Goal: Task Accomplishment & Management: Use online tool/utility

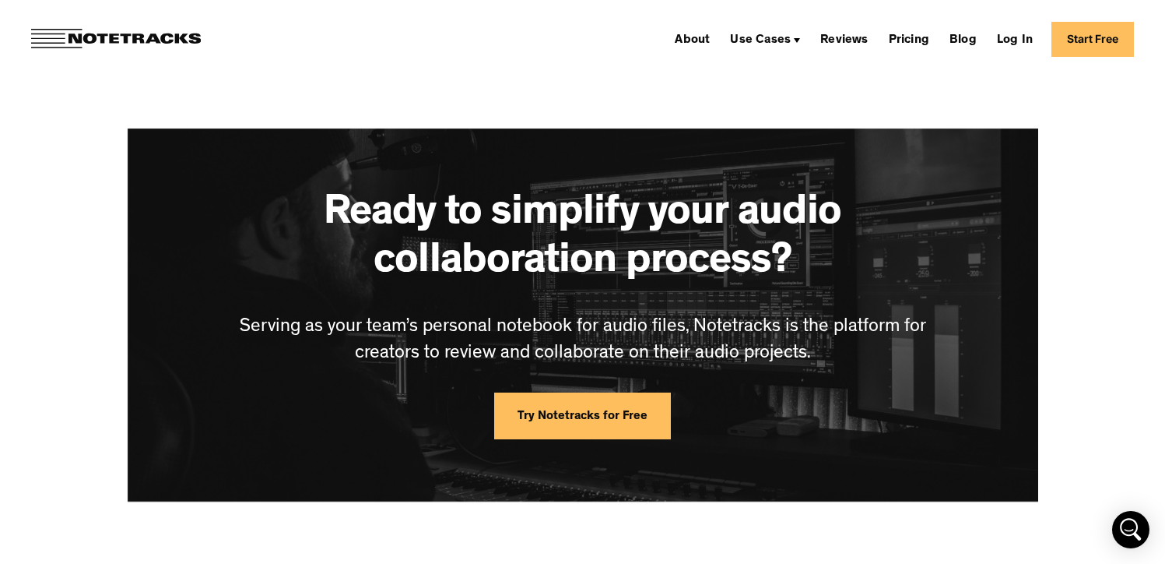
scroll to position [3483, 0]
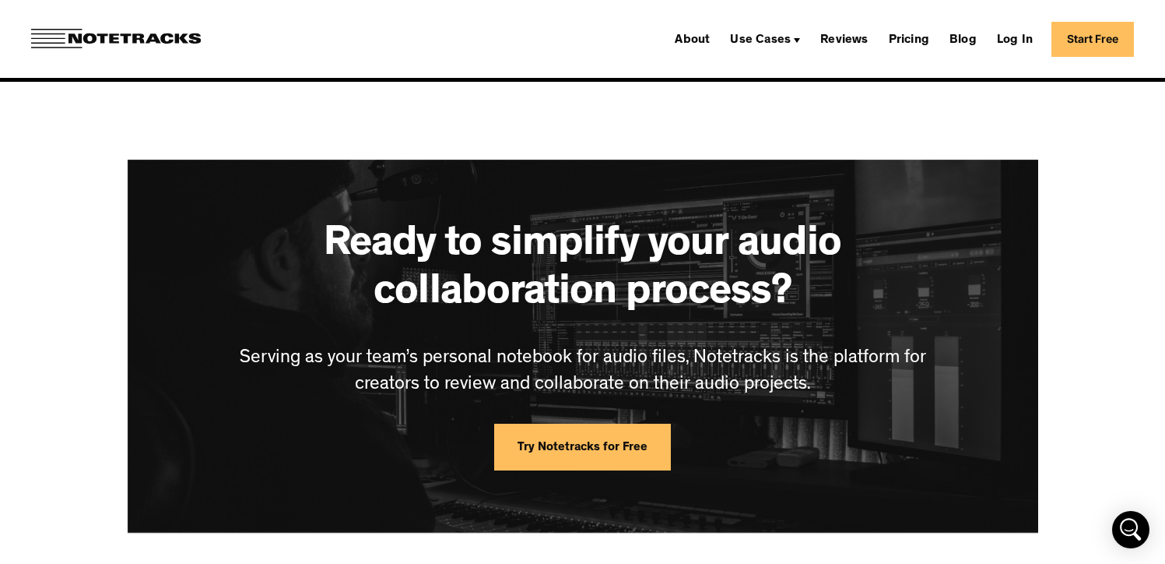
click at [614, 449] on link "Try Notetracks for Free" at bounding box center [582, 446] width 177 height 47
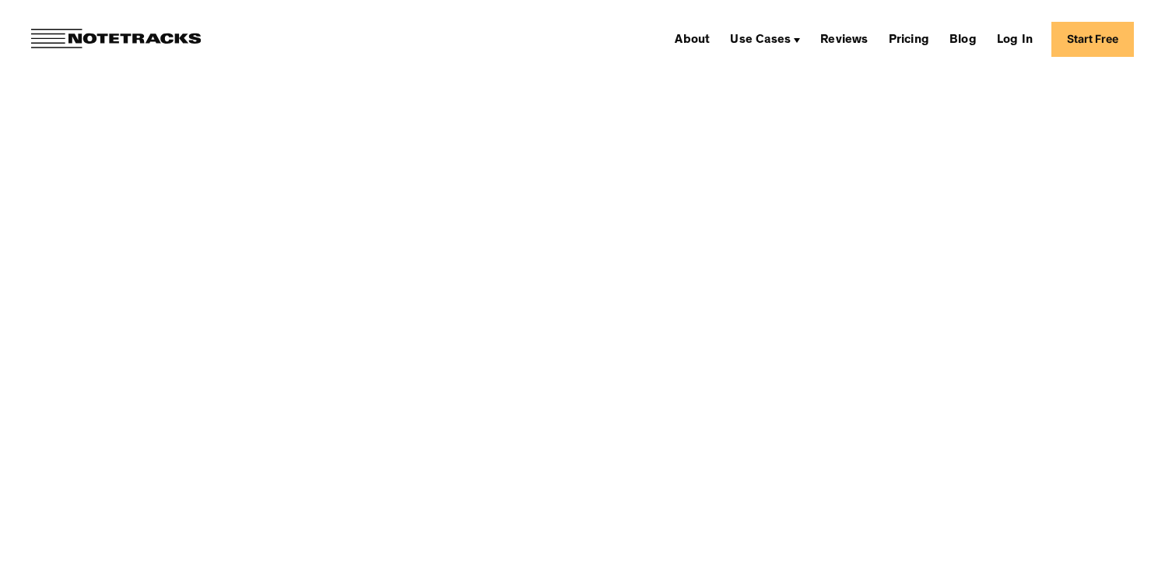
scroll to position [3483, 0]
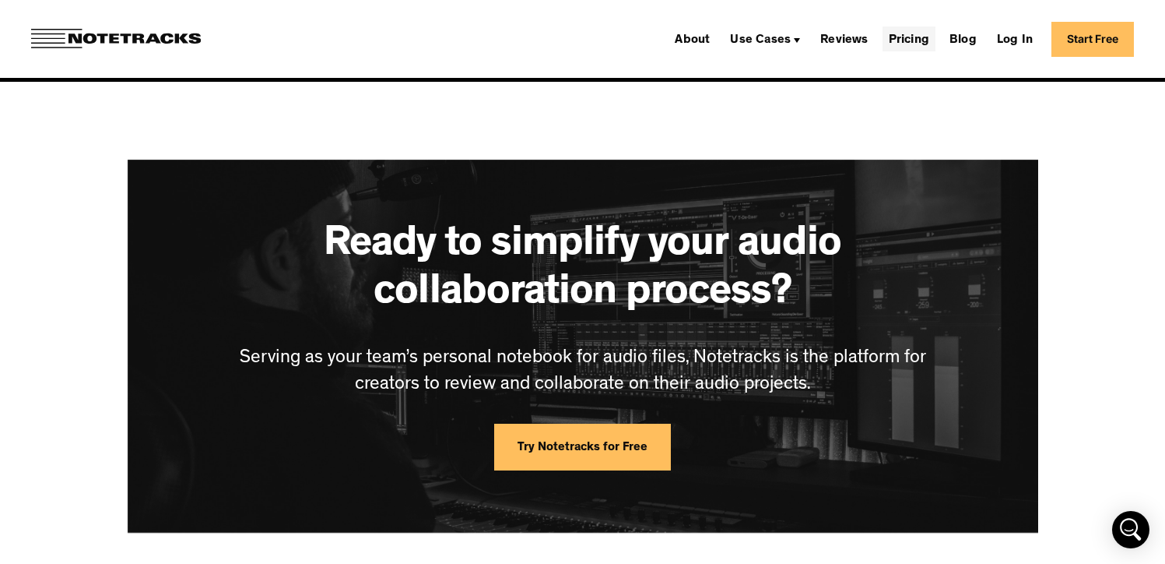
click at [917, 40] on link "Pricing" at bounding box center [909, 38] width 53 height 25
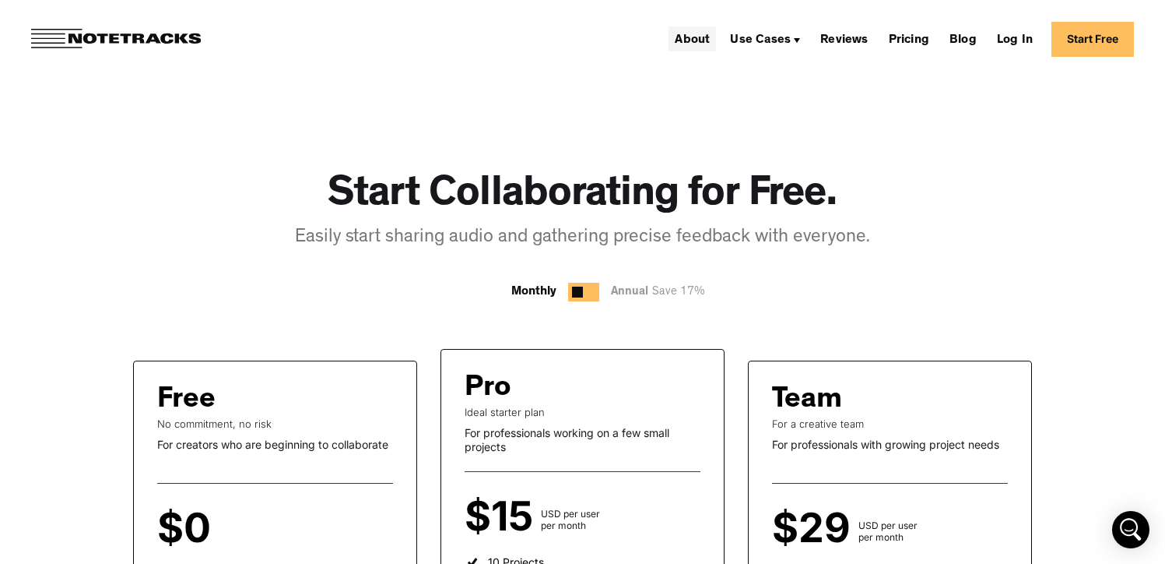
click at [687, 30] on link "About" at bounding box center [692, 38] width 47 height 25
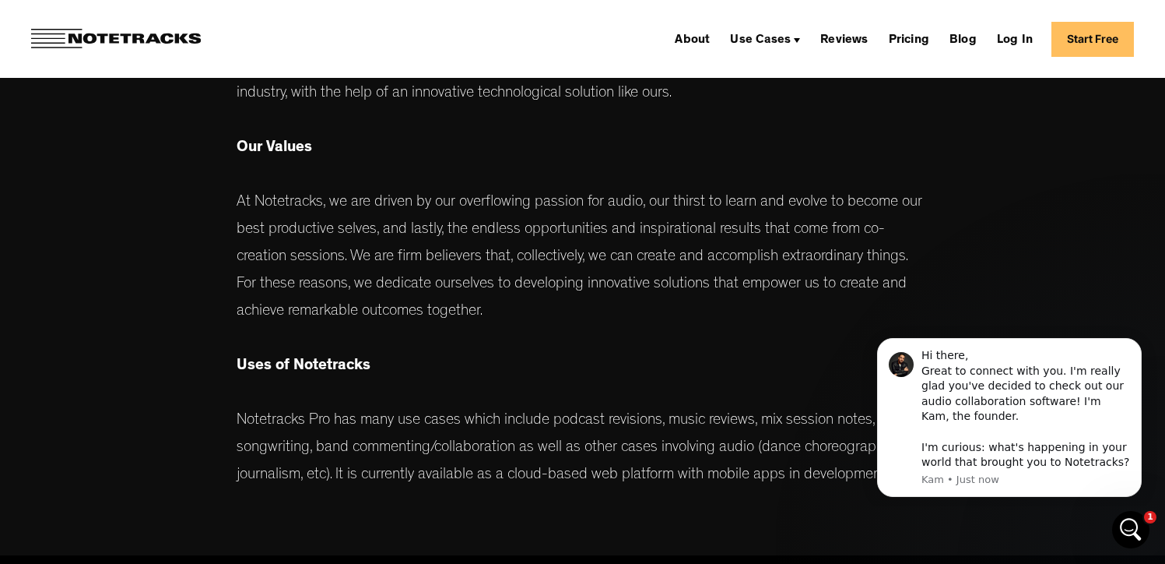
scroll to position [522, 0]
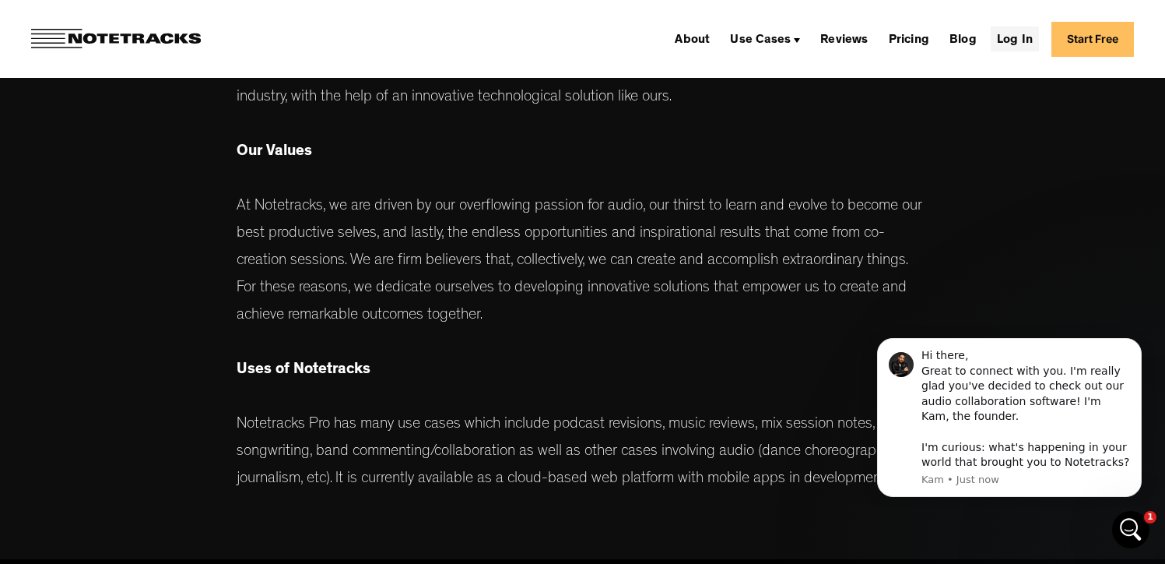
click at [1014, 38] on link "Log In" at bounding box center [1015, 38] width 48 height 25
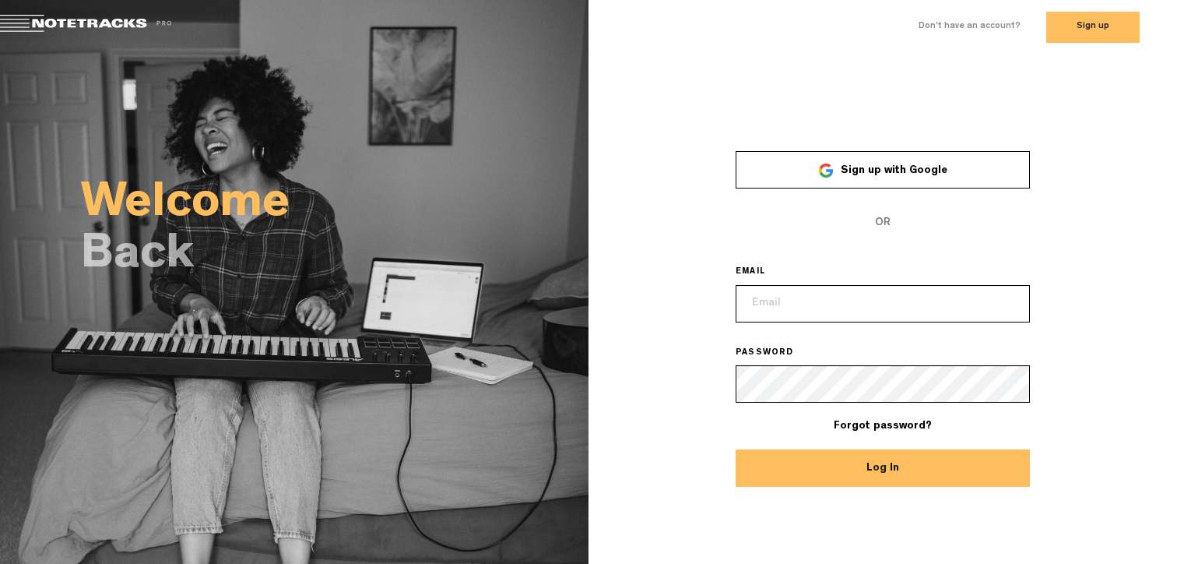
click at [835, 174] on link "Sign up with Google" at bounding box center [883, 169] width 294 height 37
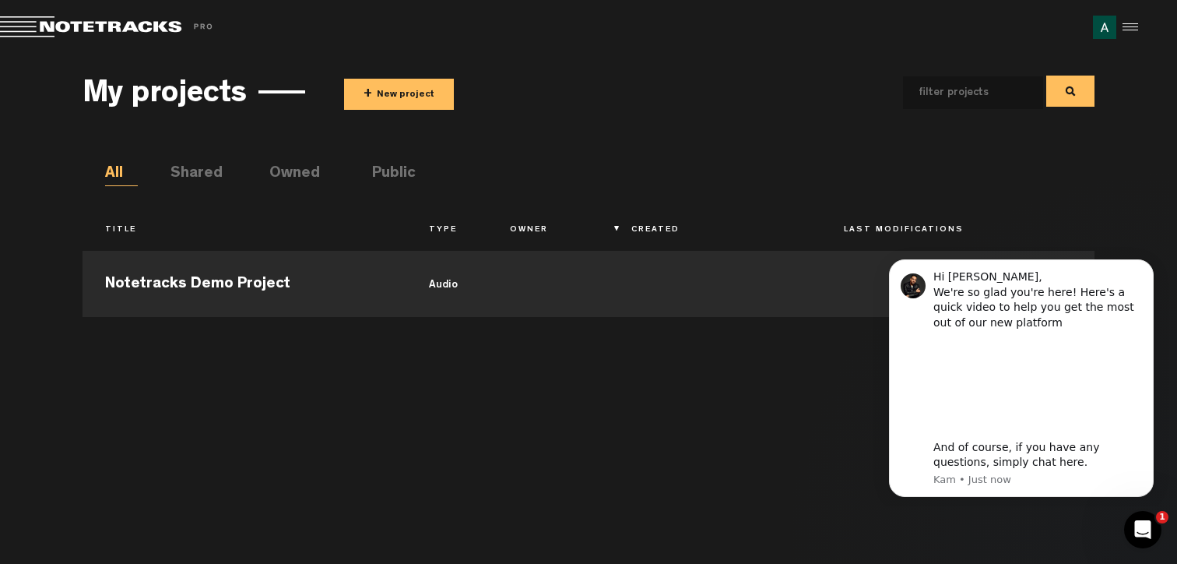
click at [190, 169] on li "Shared" at bounding box center [186, 174] width 33 height 23
click at [387, 104] on button "+ New project" at bounding box center [399, 94] width 110 height 31
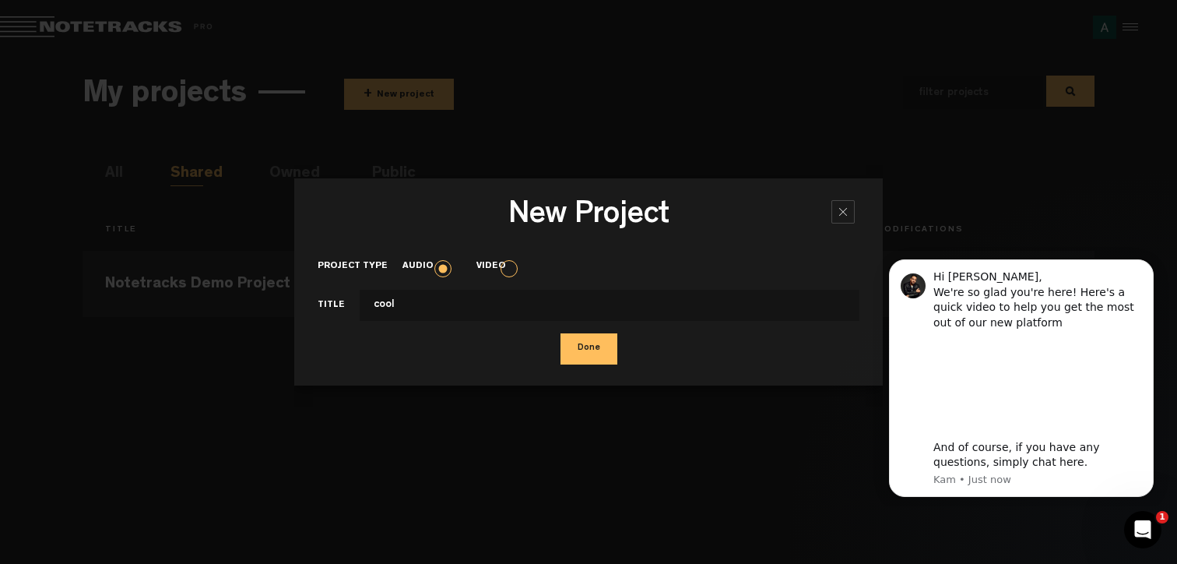
type input "cool"
click at [560, 333] on button "Done" at bounding box center [588, 348] width 57 height 31
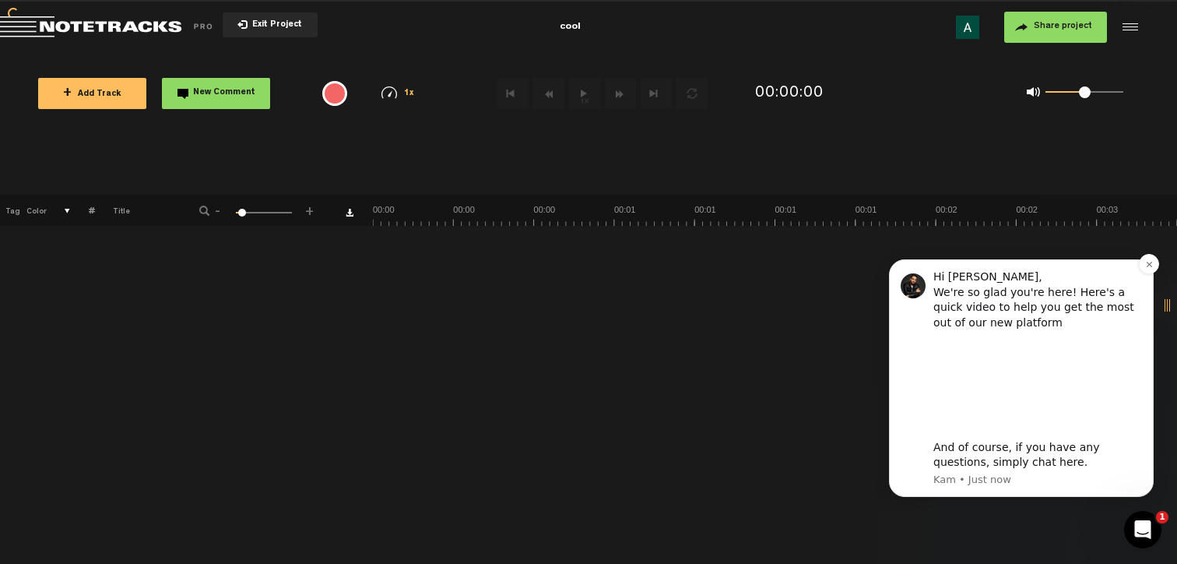
click at [1143, 276] on div "Hi Amihai, We're so glad you're here! Here's a quick video to help you get the …" at bounding box center [1021, 377] width 265 height 237
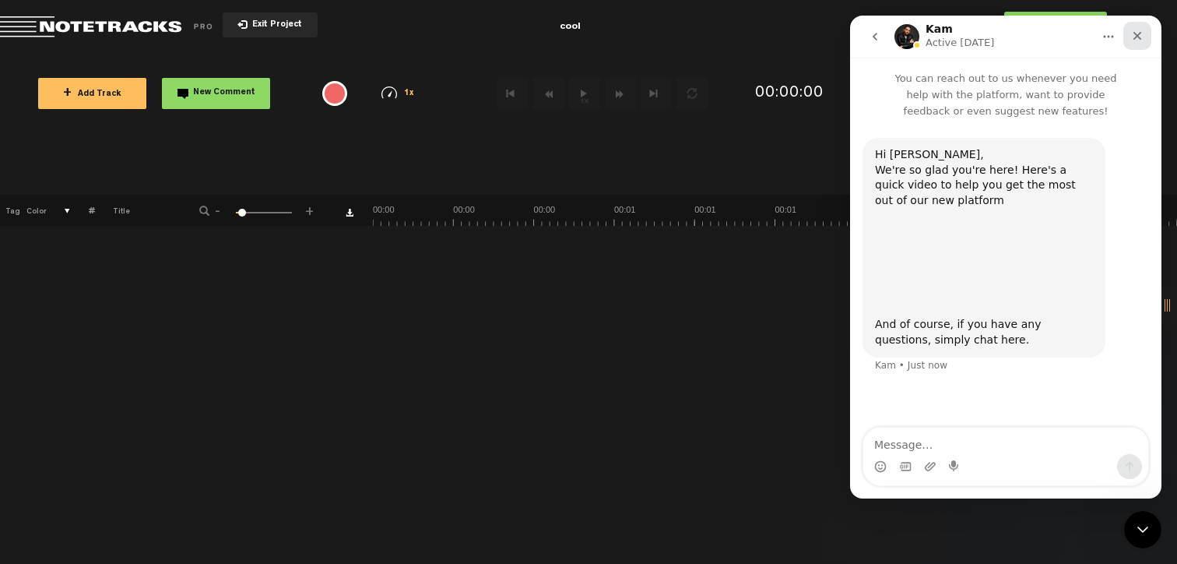
click at [1133, 27] on div "Close" at bounding box center [1137, 36] width 28 height 28
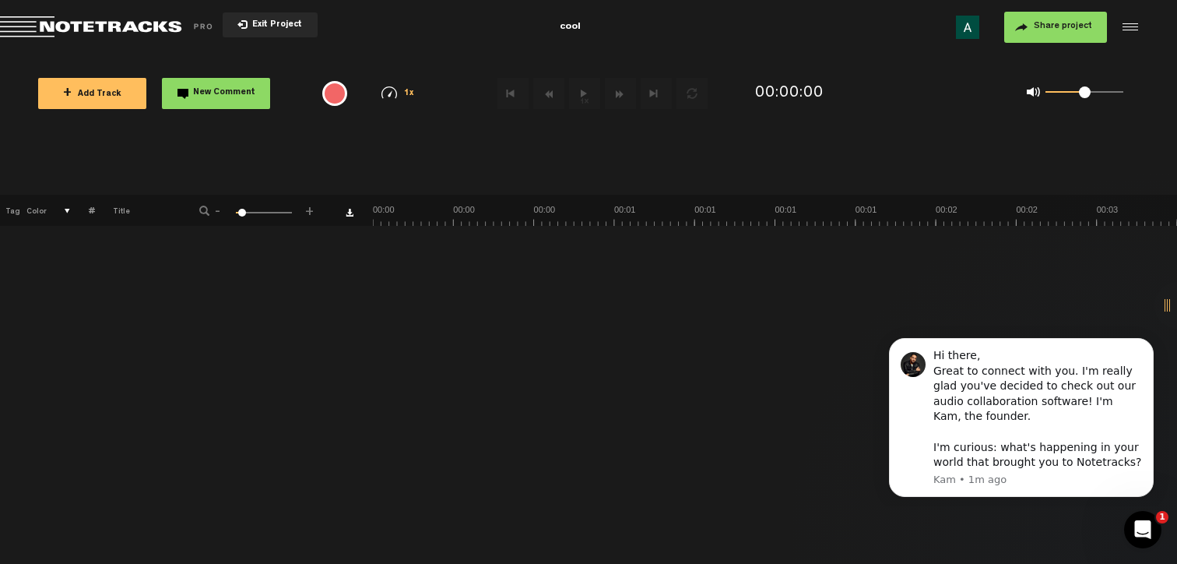
click at [153, 17] on span "Return to Project List" at bounding box center [109, 27] width 218 height 22
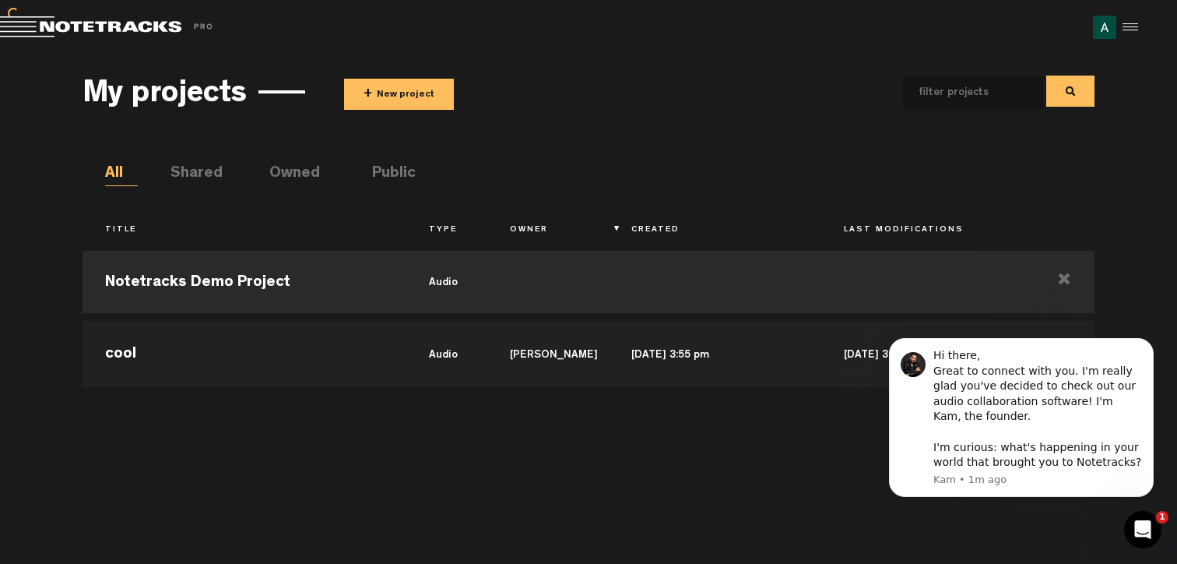
click at [10, 35] on span "Return to Project List" at bounding box center [109, 27] width 218 height 22
click at [1138, 30] on div at bounding box center [1127, 27] width 23 height 23
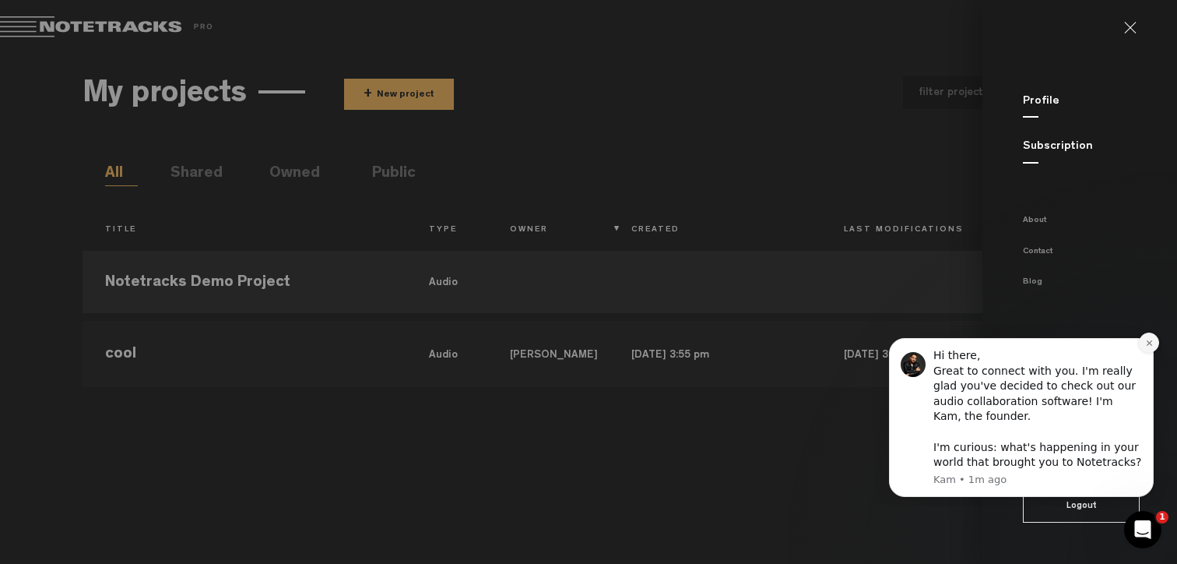
click at [1150, 344] on icon "Dismiss notification" at bounding box center [1149, 343] width 9 height 9
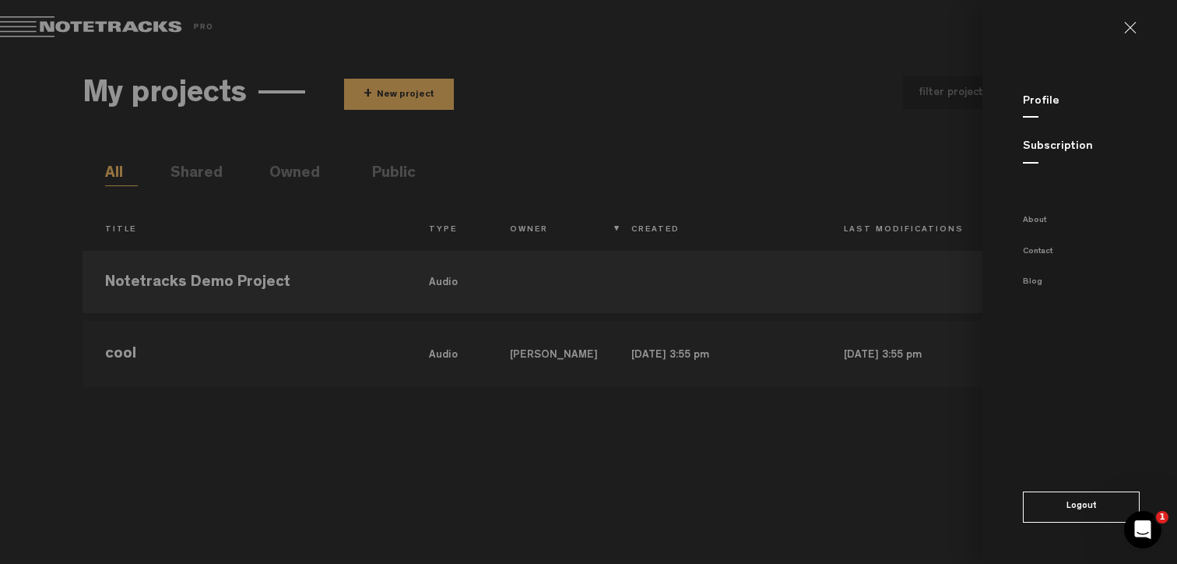
click at [818, 121] on md-backdrop at bounding box center [588, 282] width 1177 height 564
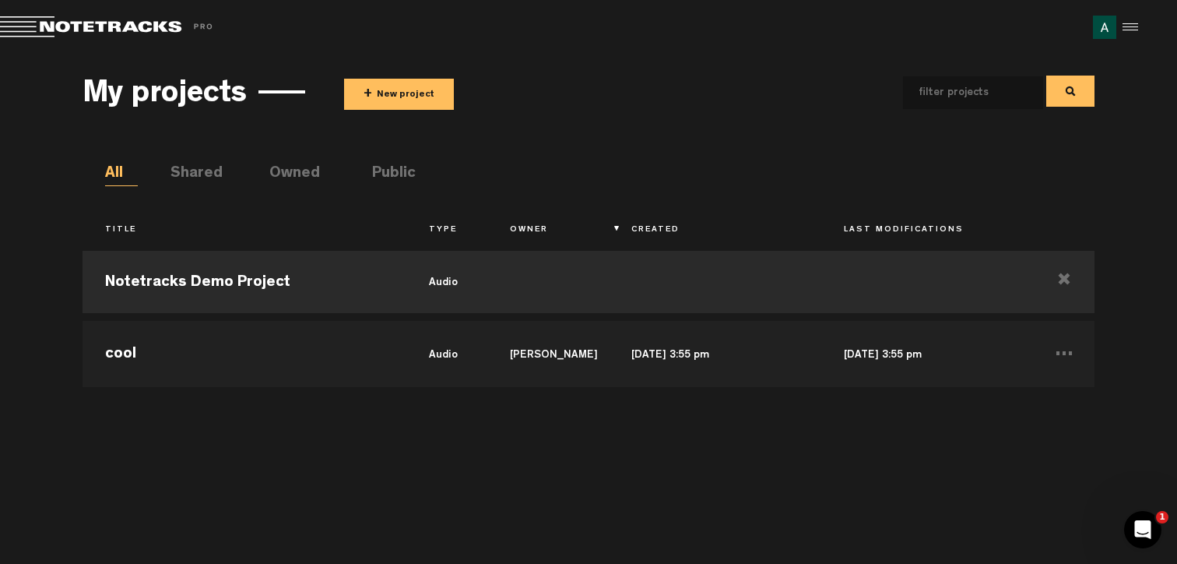
click at [919, 557] on body "Version: 1.1.20-prod, Build 1257, Hash: g376cf1d, Branch: master X Your screen …" at bounding box center [588, 282] width 1177 height 564
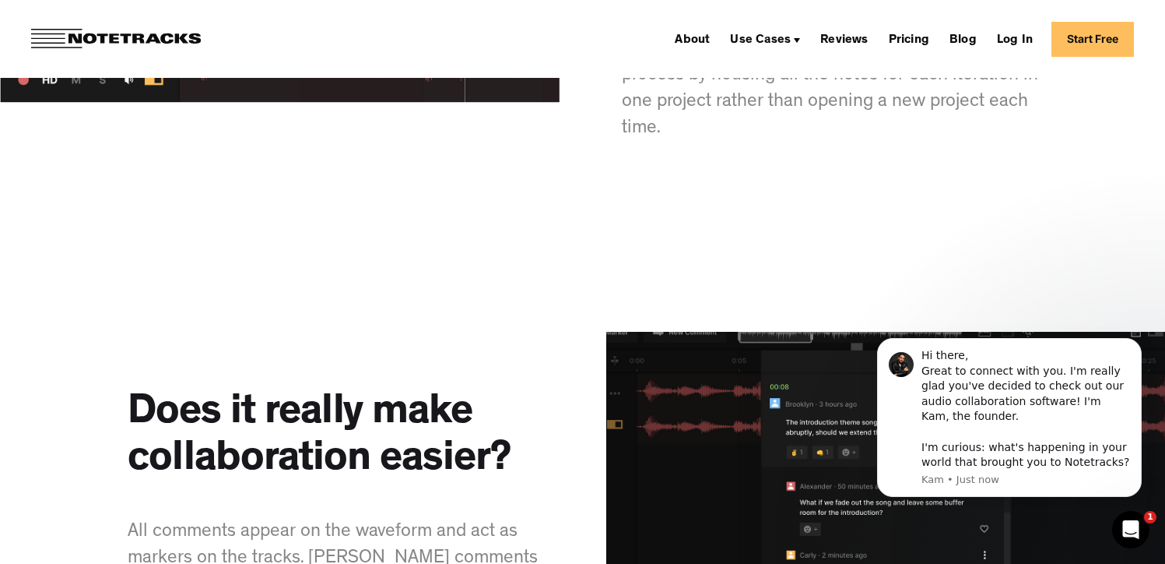
scroll to position [1809, 0]
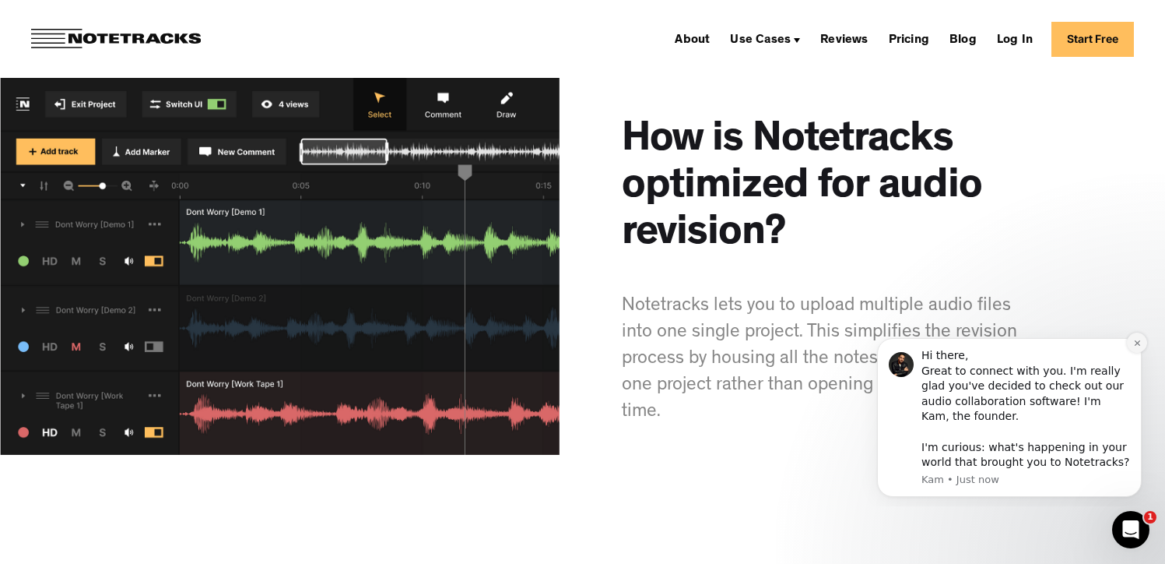
click at [1133, 350] on button "Dismiss notification" at bounding box center [1137, 342] width 20 height 20
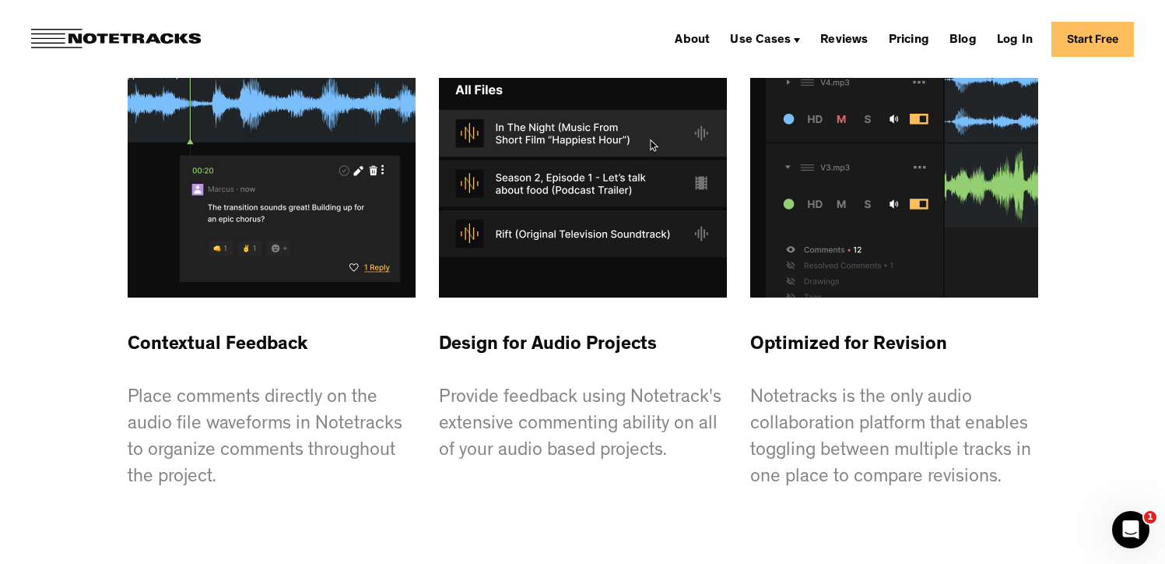
scroll to position [4001, 0]
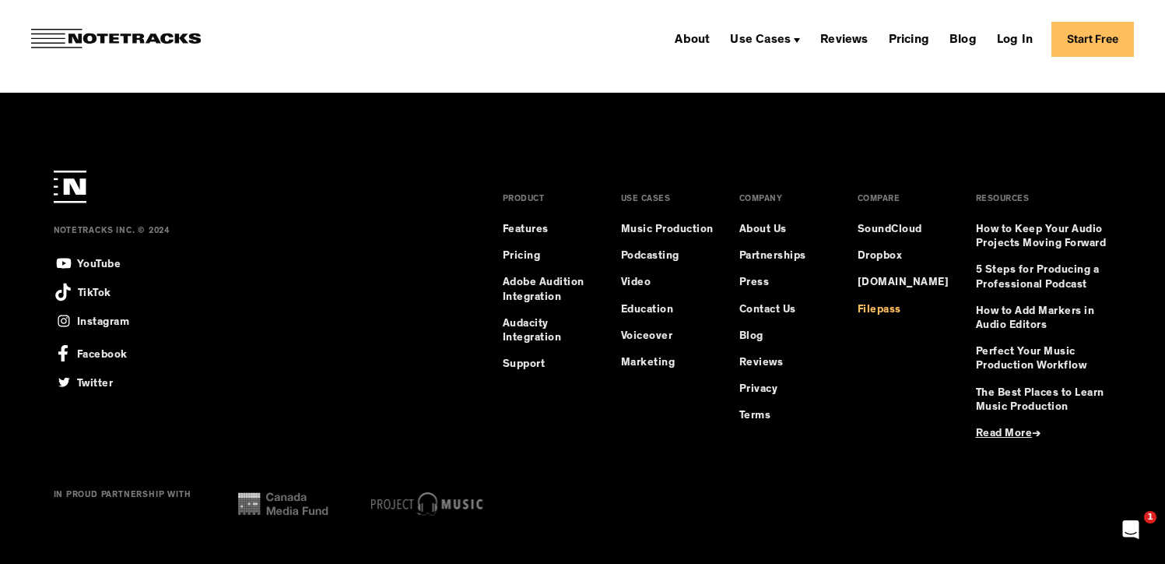
click at [867, 304] on link "Filepass" at bounding box center [880, 310] width 44 height 14
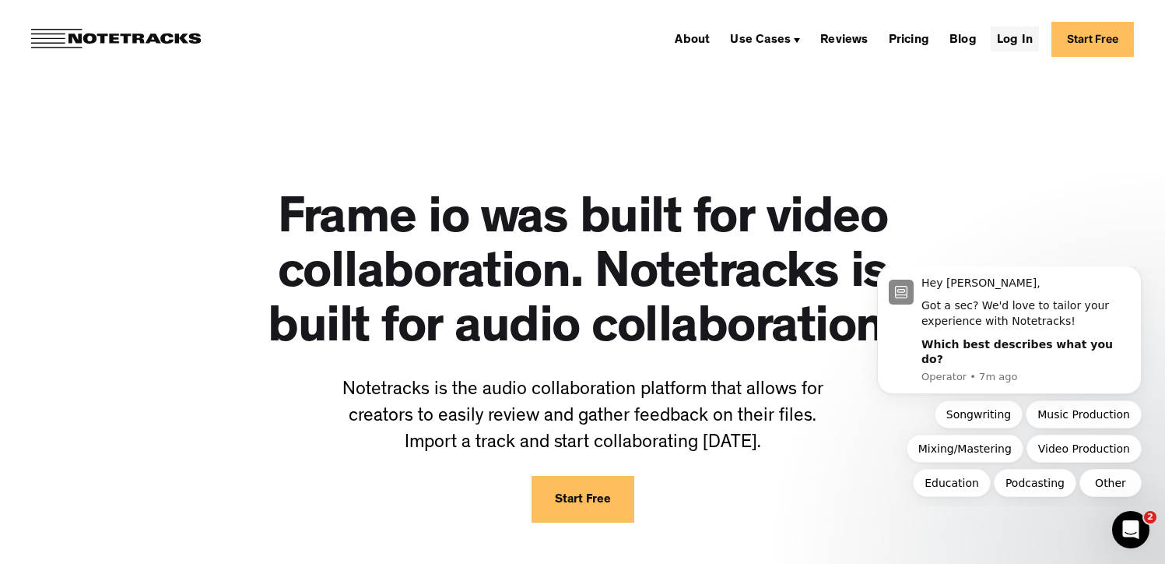
click at [1014, 40] on link "Log In" at bounding box center [1015, 38] width 48 height 25
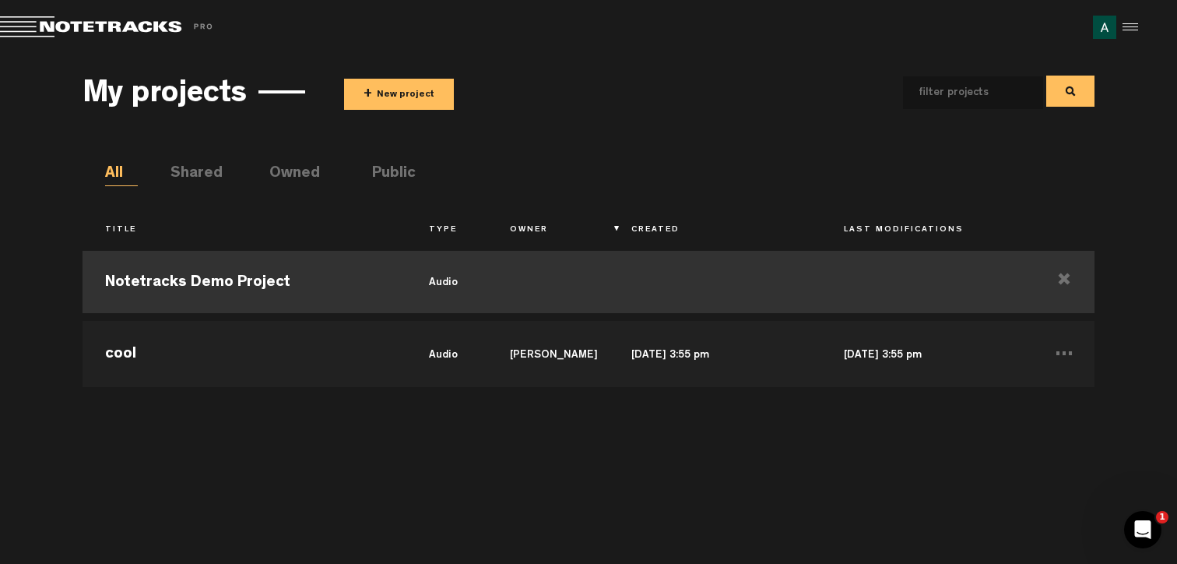
click at [172, 287] on td "Notetracks Demo Project" at bounding box center [245, 282] width 324 height 70
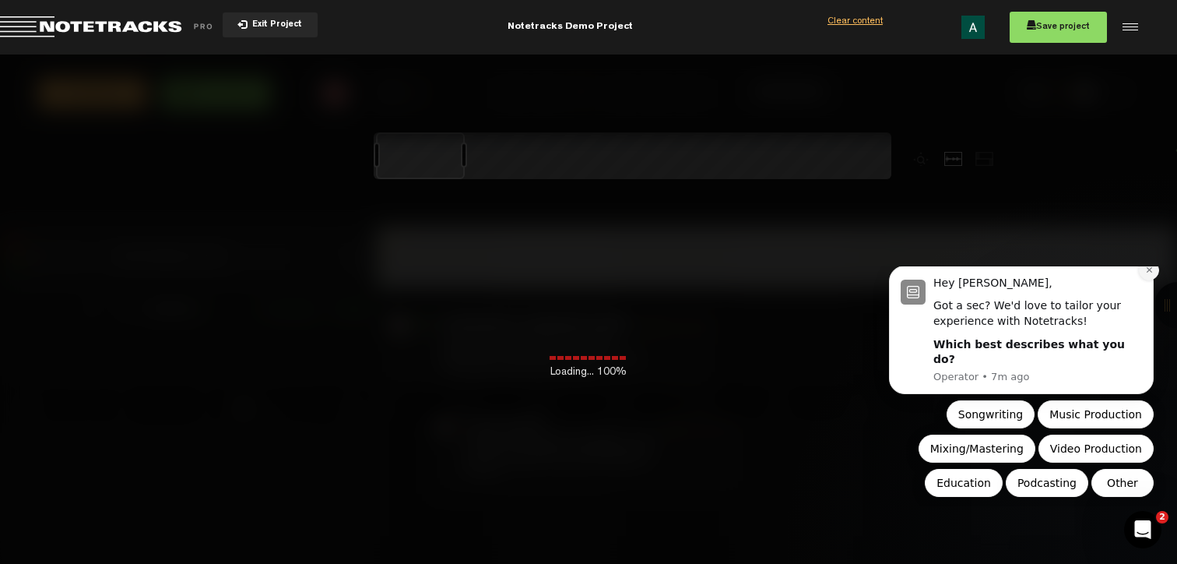
click at [1142, 280] on button "Dismiss notification" at bounding box center [1149, 270] width 20 height 20
